Goal: Task Accomplishment & Management: Complete application form

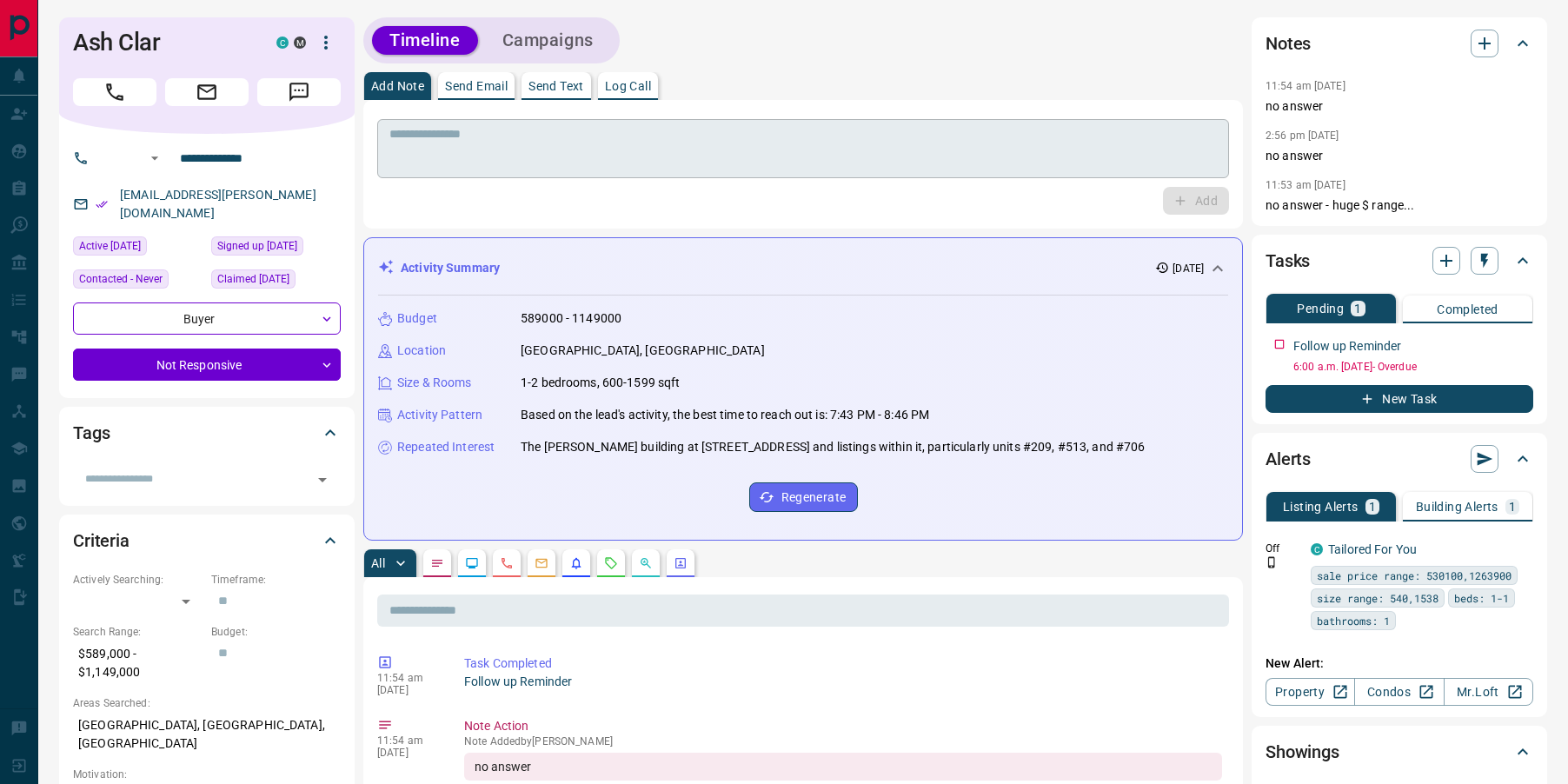
click at [678, 141] on textarea at bounding box center [802, 148] width 827 height 44
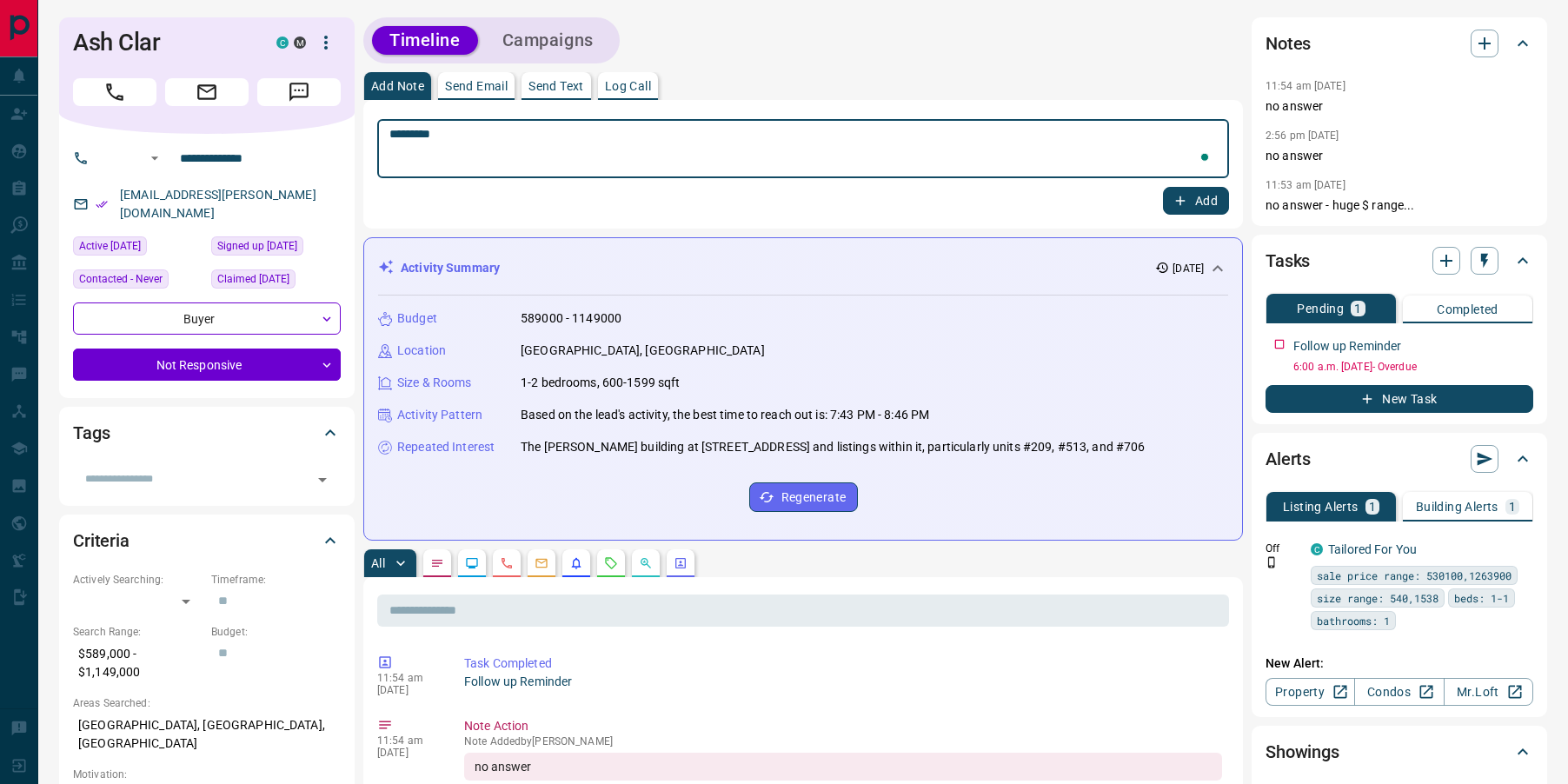
type textarea "*********"
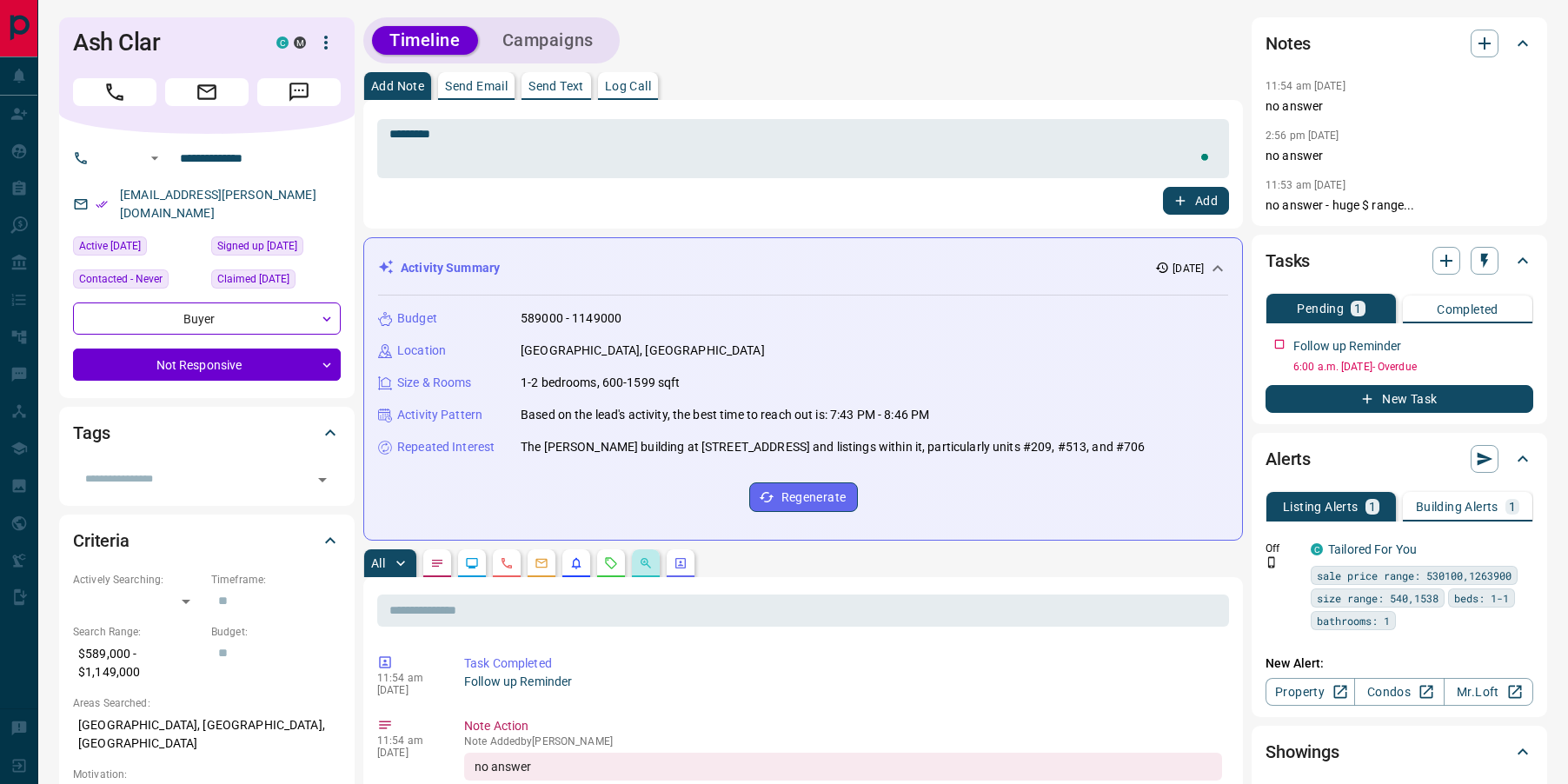
click at [649, 567] on icon "Opportunities" at bounding box center [646, 563] width 10 height 10
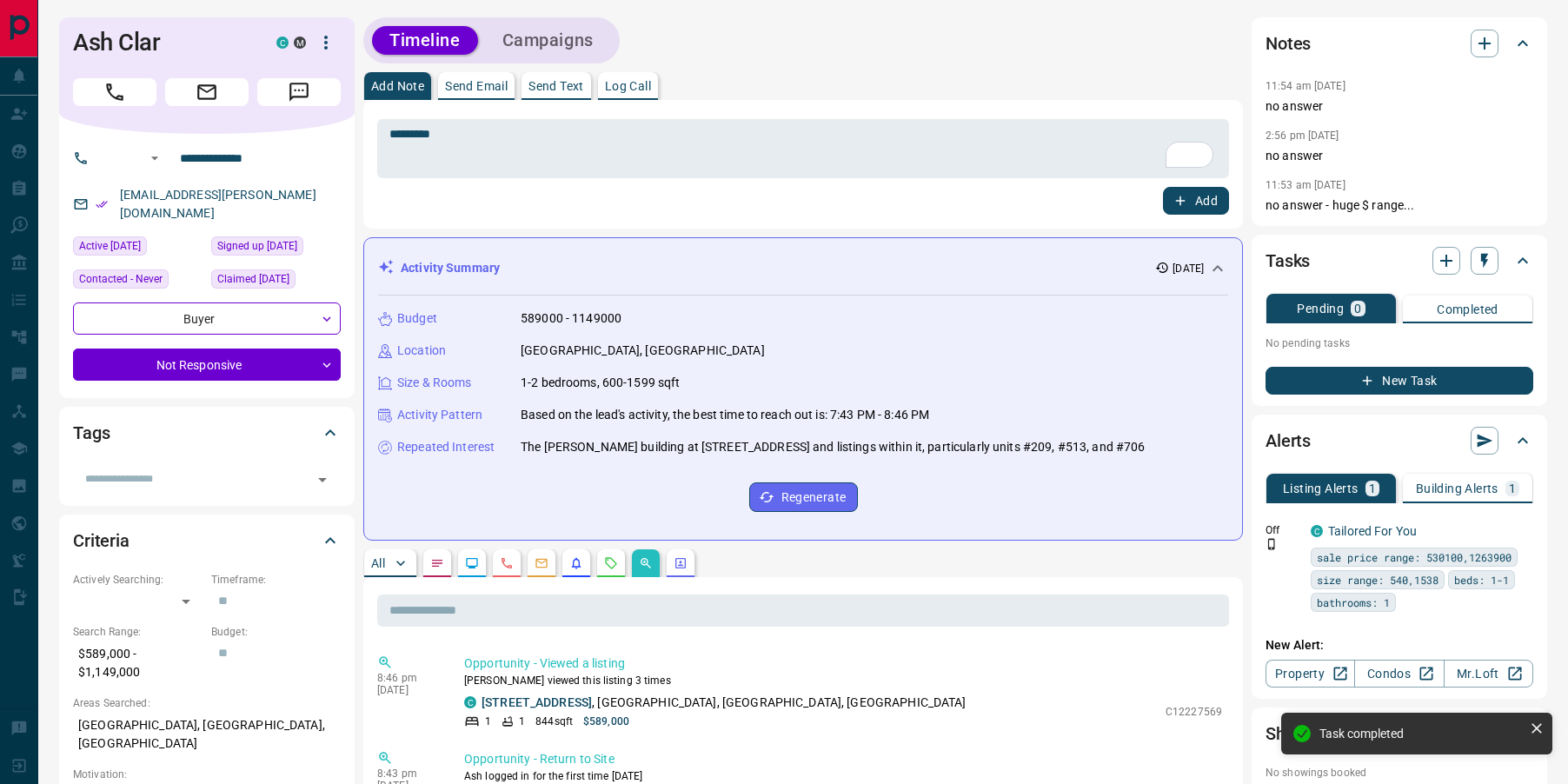
click at [1198, 200] on button "Add" at bounding box center [1196, 200] width 66 height 27
click at [1387, 674] on link "Condos" at bounding box center [1399, 673] width 90 height 27
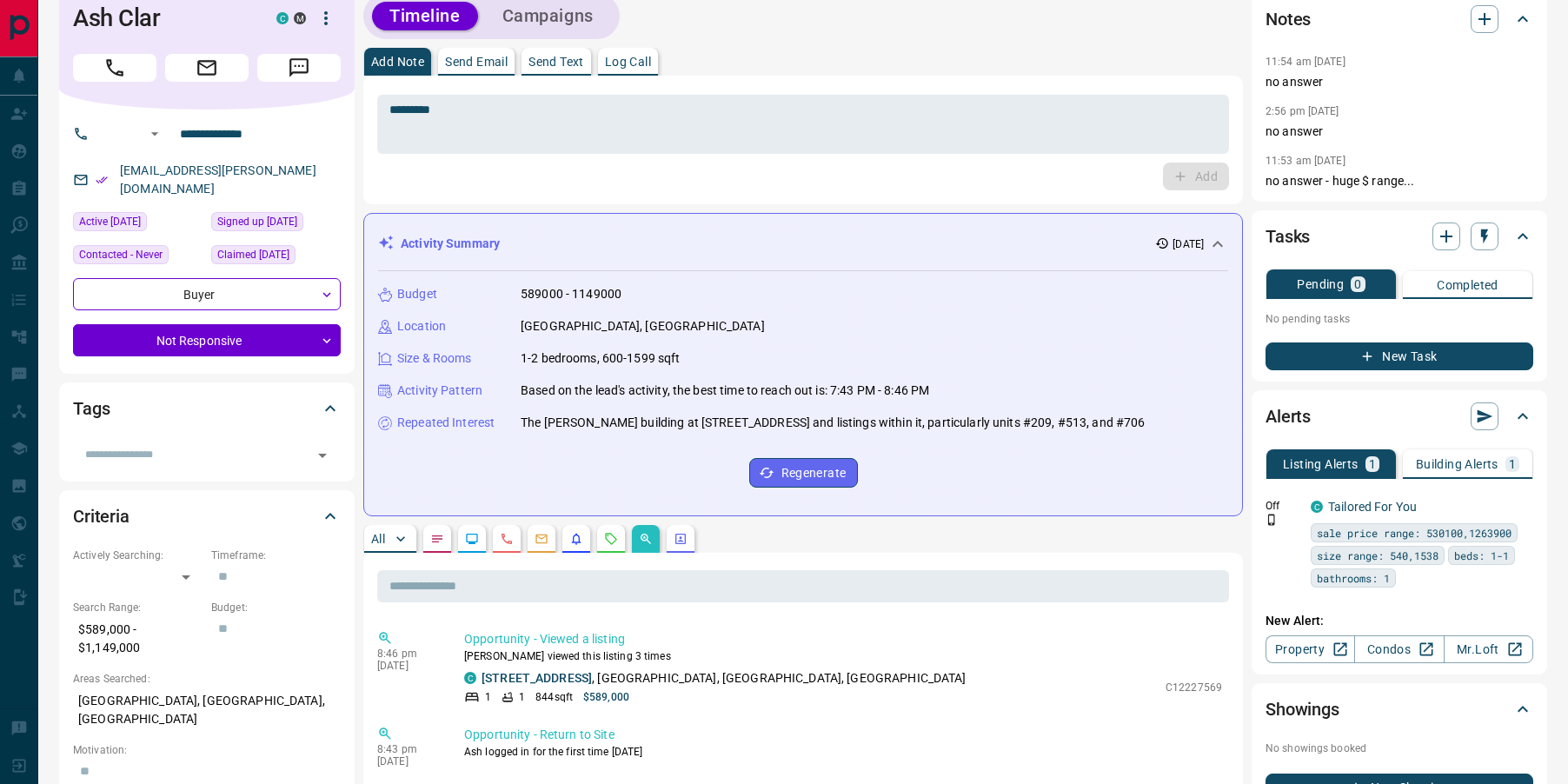
scroll to position [27, 0]
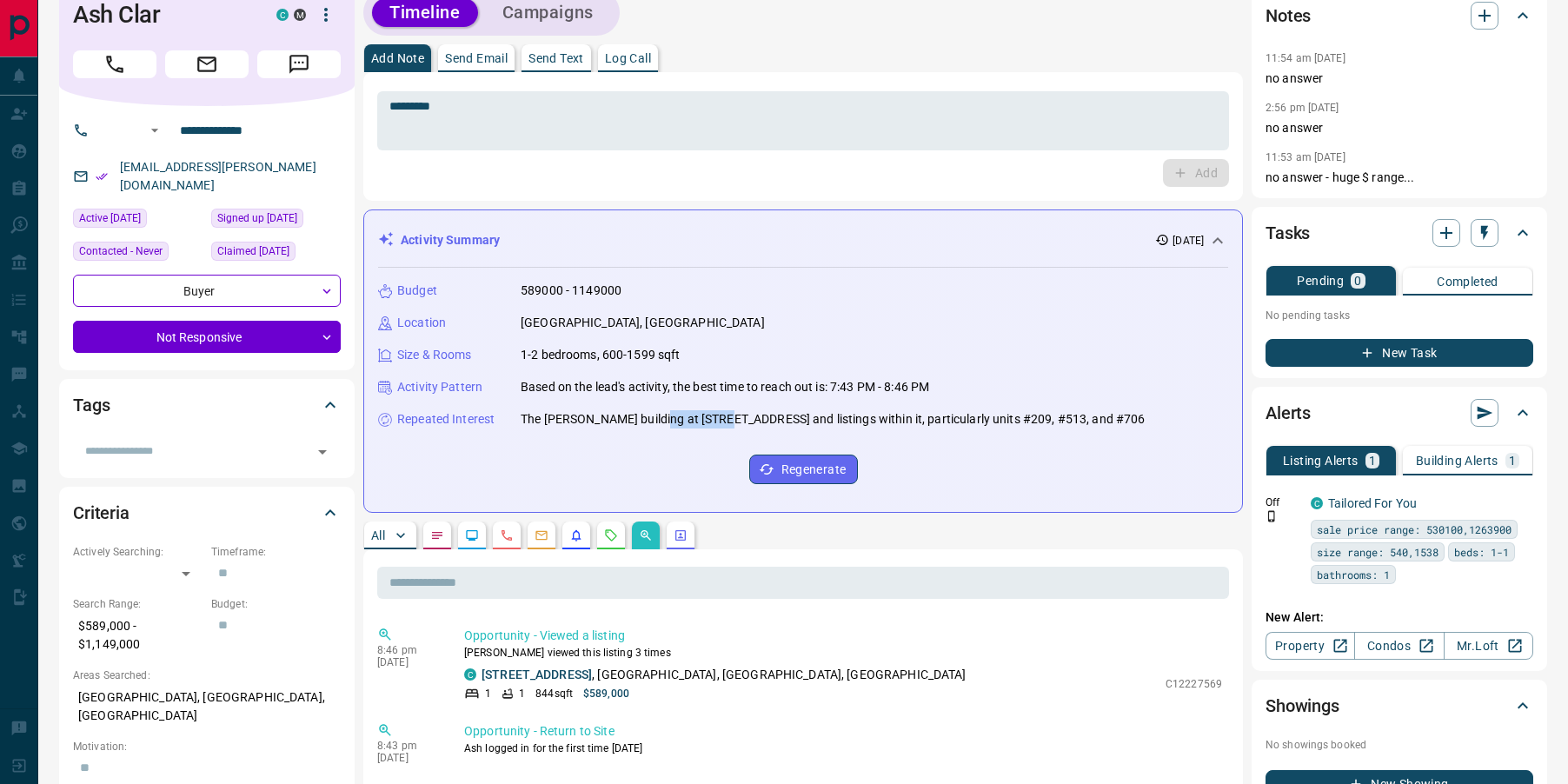
drag, startPoint x: 664, startPoint y: 421, endPoint x: 732, endPoint y: 422, distance: 68.0
click at [733, 422] on p "The [PERSON_NAME] building at [STREET_ADDRESS] and listings within it, particul…" at bounding box center [833, 419] width 624 height 18
drag, startPoint x: 734, startPoint y: 418, endPoint x: 663, endPoint y: 418, distance: 71.0
click at [663, 418] on p "The [PERSON_NAME] building at [STREET_ADDRESS] and listings within it, particul…" at bounding box center [833, 419] width 624 height 18
copy p "[GEOGRAPHIC_DATA]"
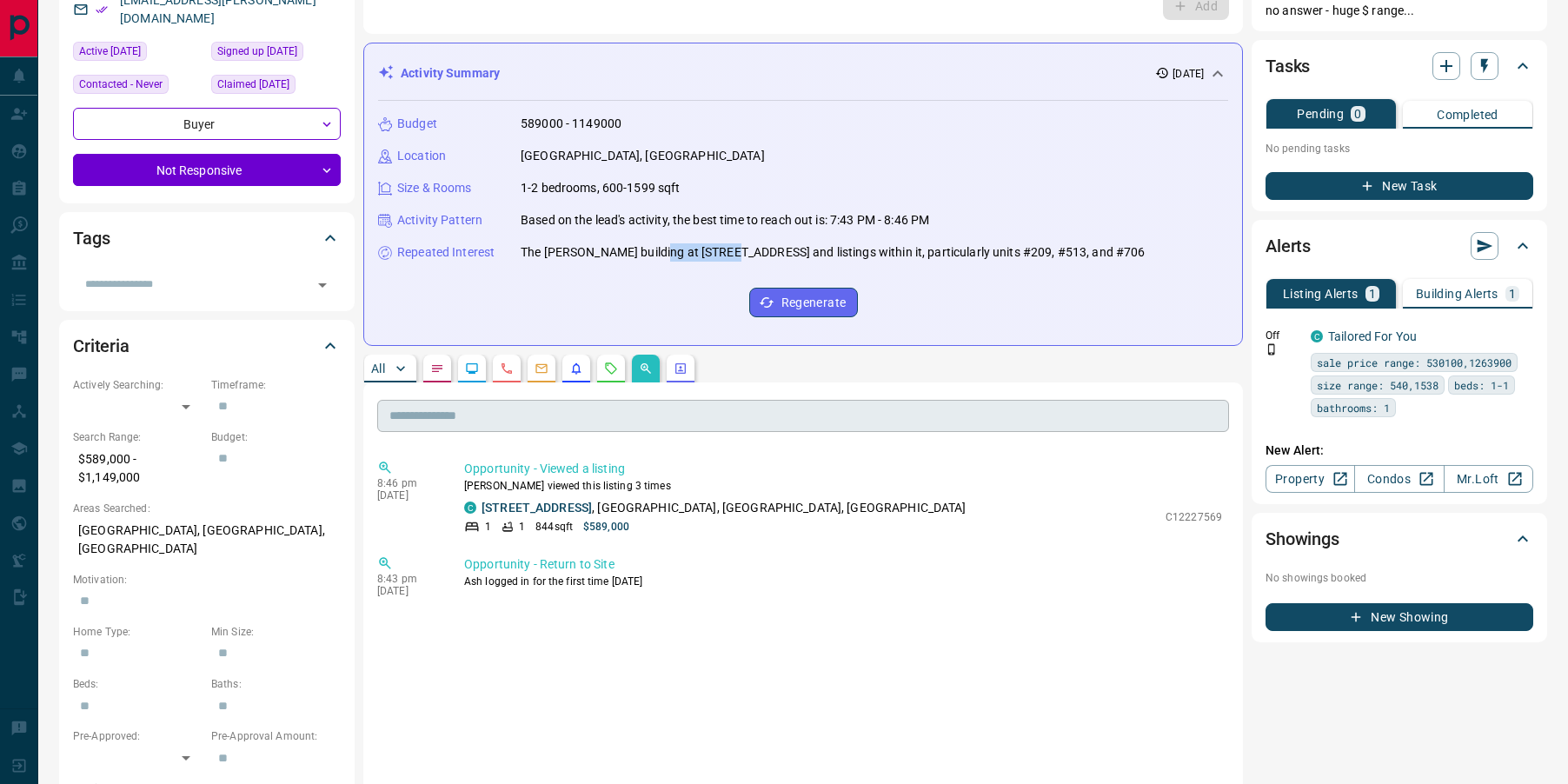
scroll to position [196, 0]
click at [1462, 297] on p "Building Alerts" at bounding box center [1456, 292] width 82 height 12
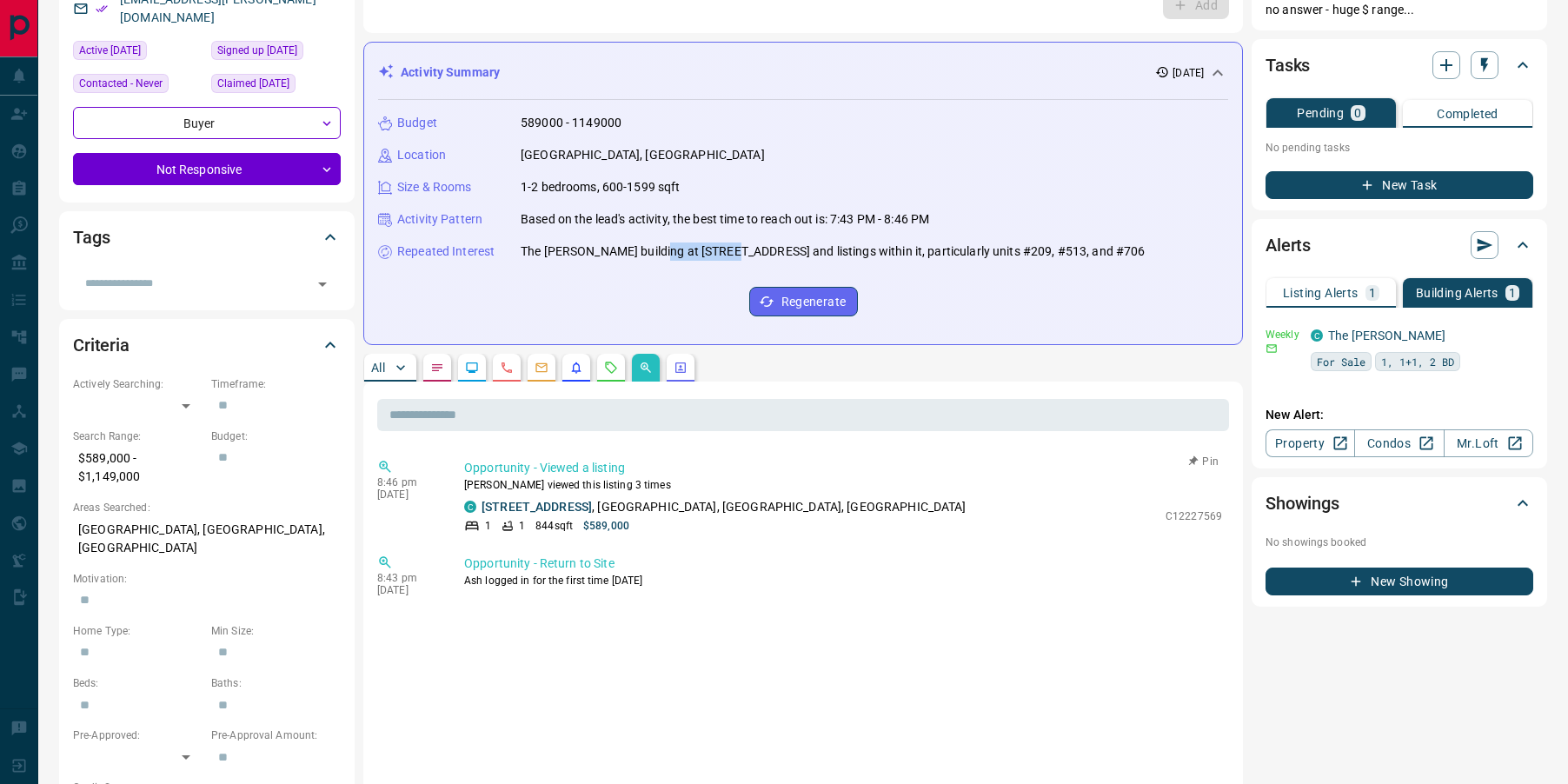
scroll to position [0, 0]
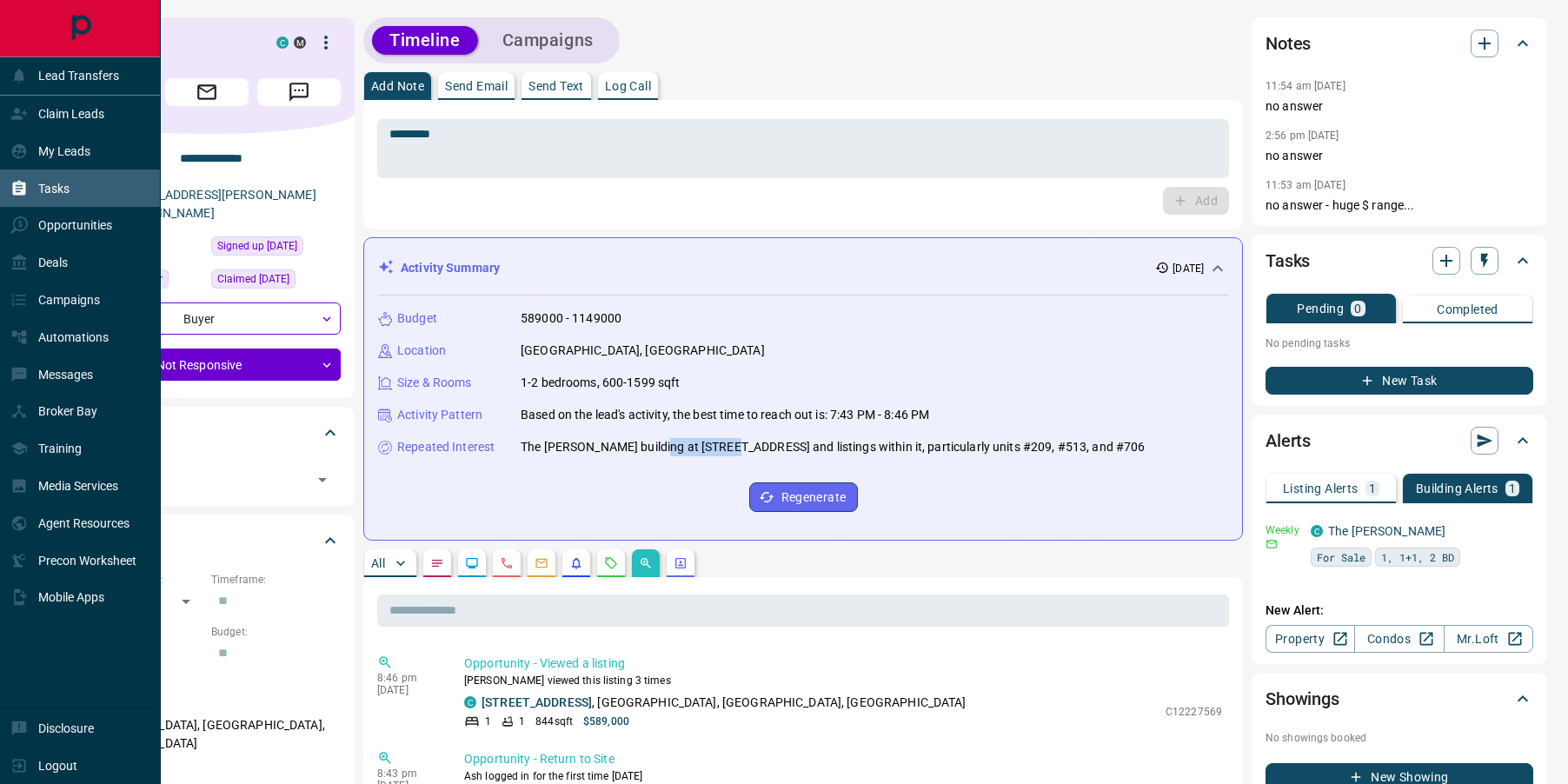
click at [27, 189] on icon at bounding box center [19, 188] width 17 height 17
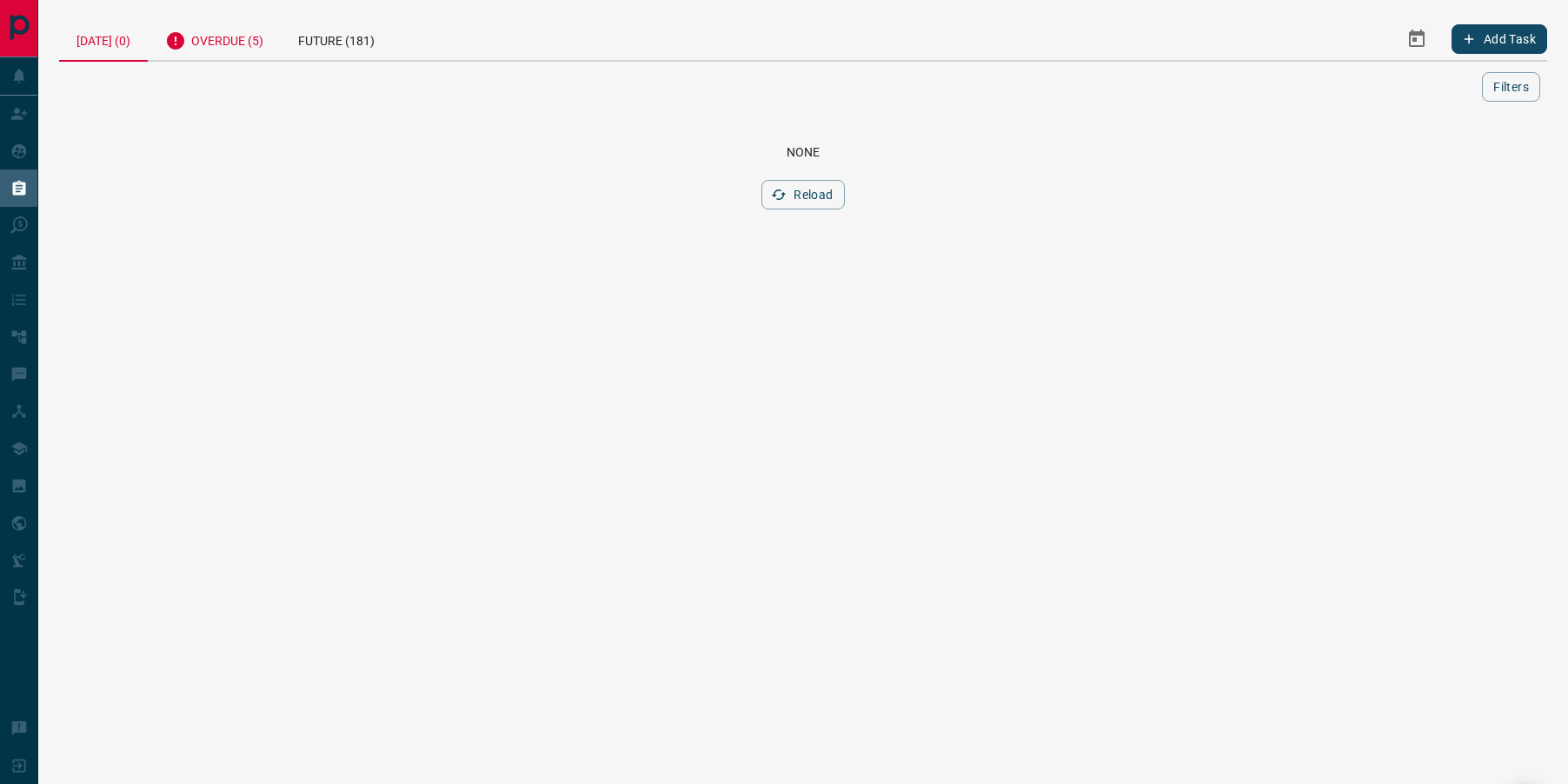
click at [226, 51] on div "Overdue (5)" at bounding box center [214, 38] width 133 height 43
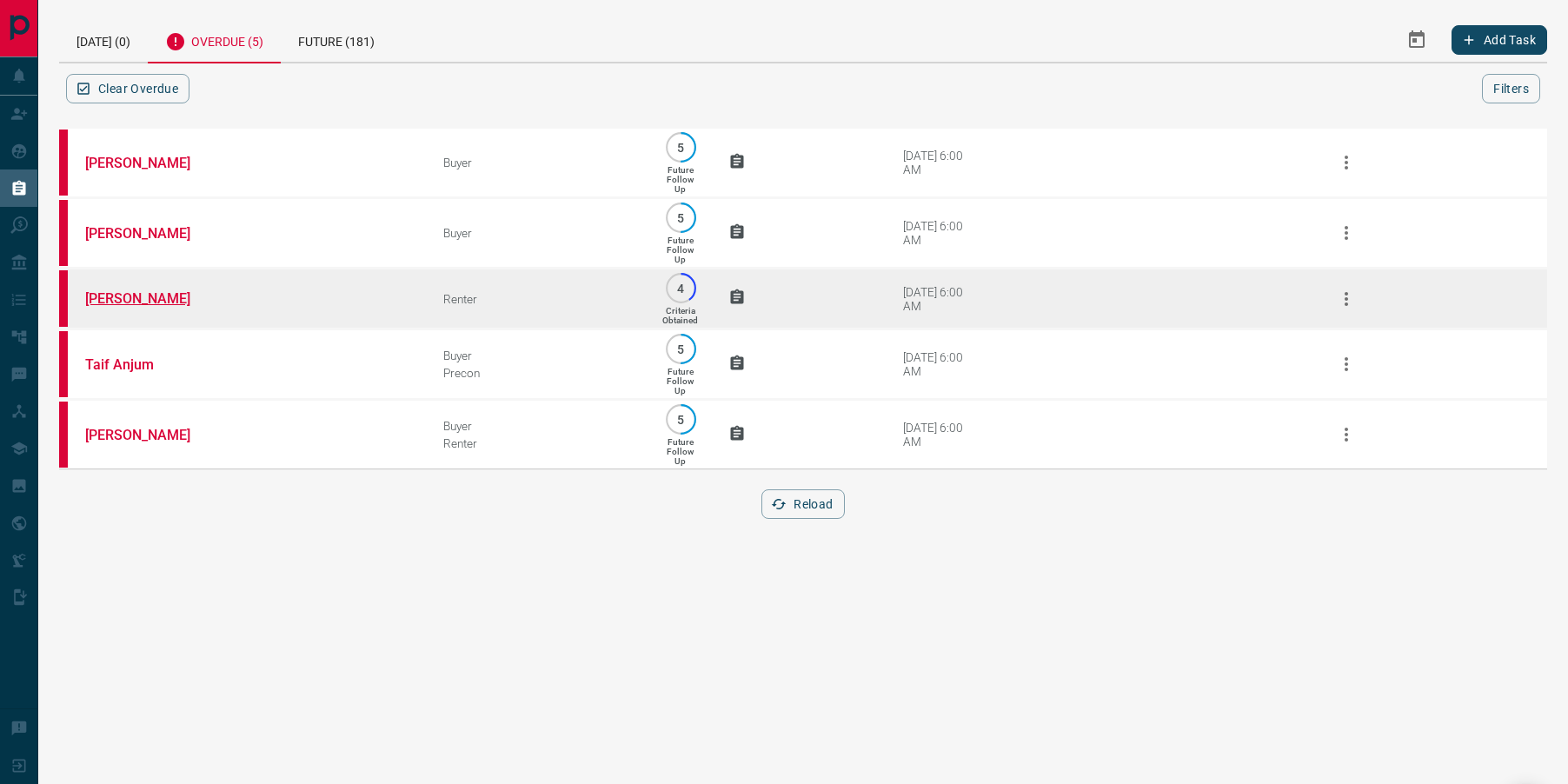
click at [119, 302] on link "[PERSON_NAME]" at bounding box center [150, 298] width 130 height 16
